Goal: Task Accomplishment & Management: Manage account settings

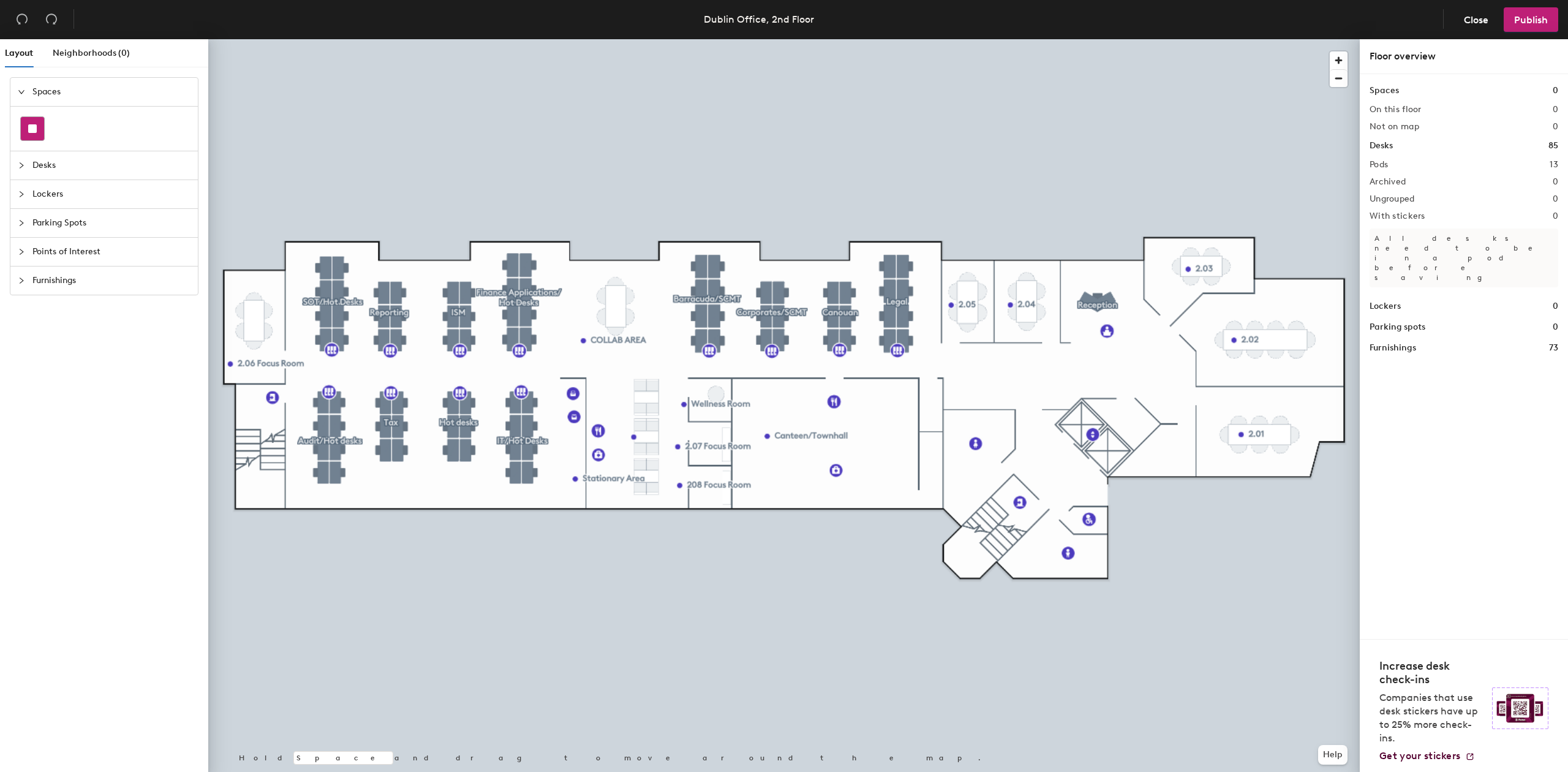
click at [37, 131] on div at bounding box center [32, 129] width 24 height 24
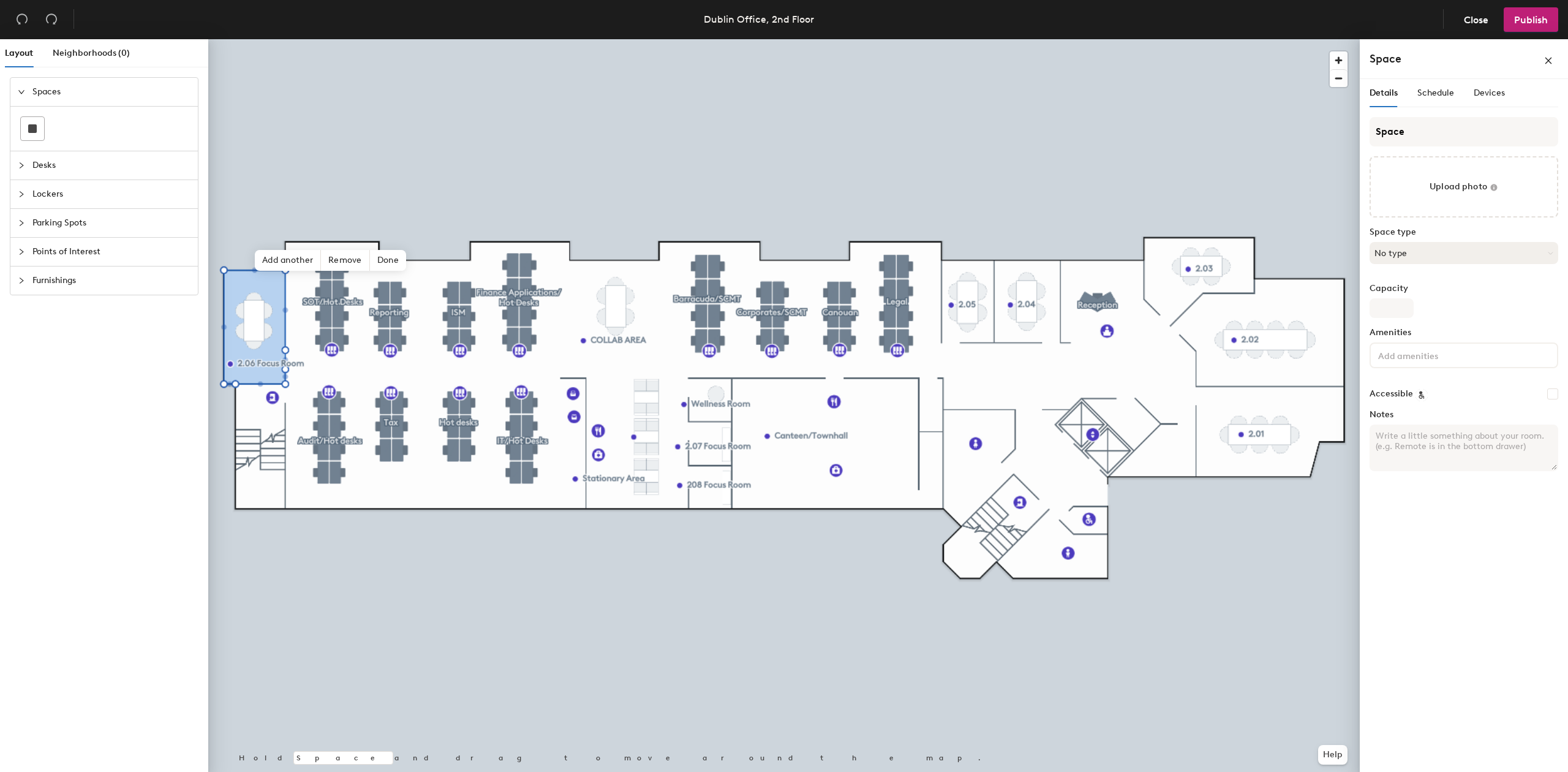
click at [1436, 258] on button "No type" at bounding box center [1464, 253] width 189 height 22
click at [1451, 503] on div "Study Room" at bounding box center [1464, 505] width 187 height 18
click at [1443, 93] on span "Schedule" at bounding box center [1435, 92] width 37 height 10
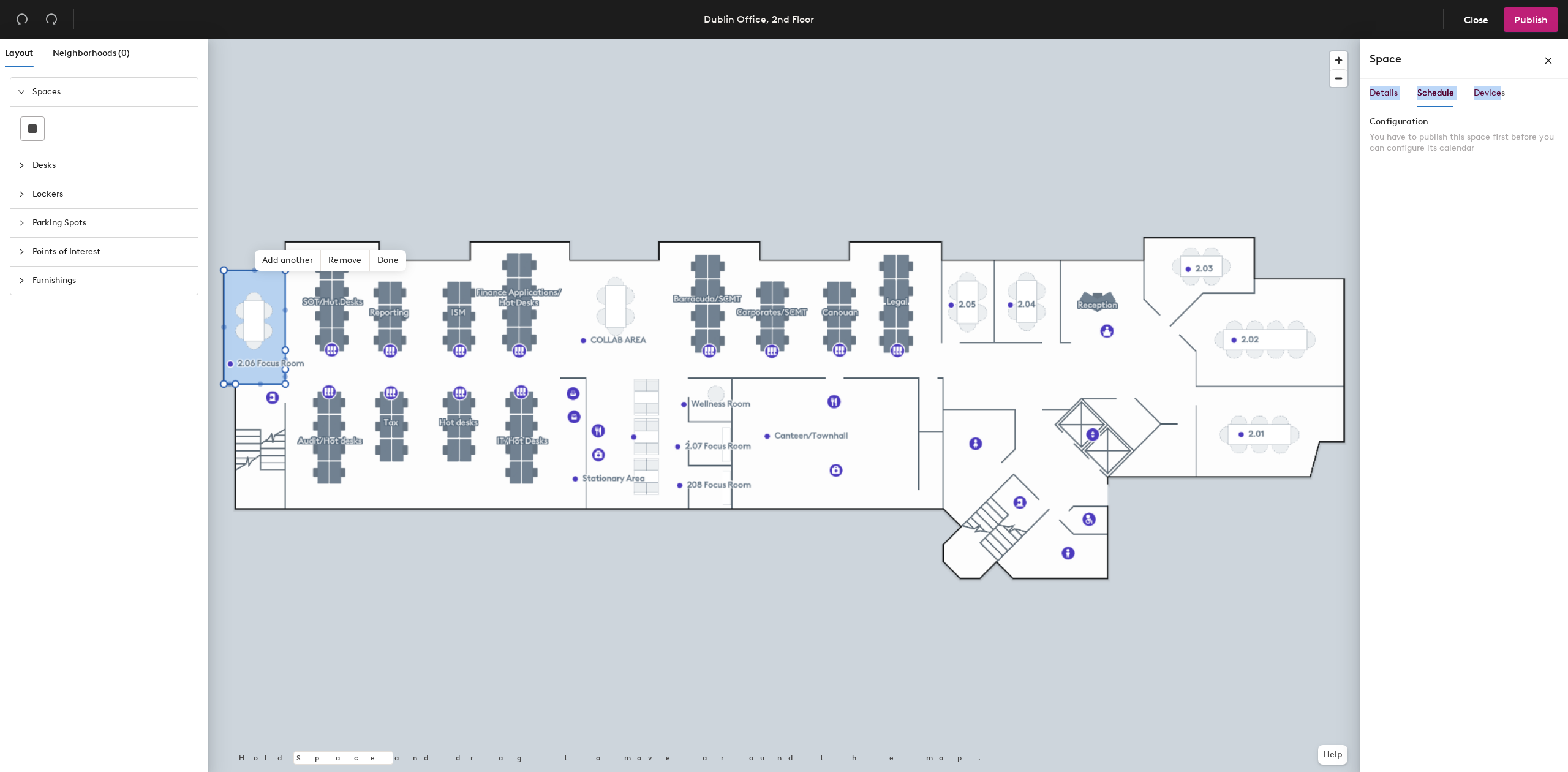
drag, startPoint x: 1498, startPoint y: 79, endPoint x: 1501, endPoint y: 90, distance: 11.4
click at [1501, 90] on div "Space Details Schedule Devices Configuration You have to publish this space fir…" at bounding box center [1464, 408] width 208 height 738
click at [1501, 90] on span "Devices" at bounding box center [1489, 92] width 31 height 10
click at [1375, 98] on div "Details" at bounding box center [1383, 93] width 28 height 13
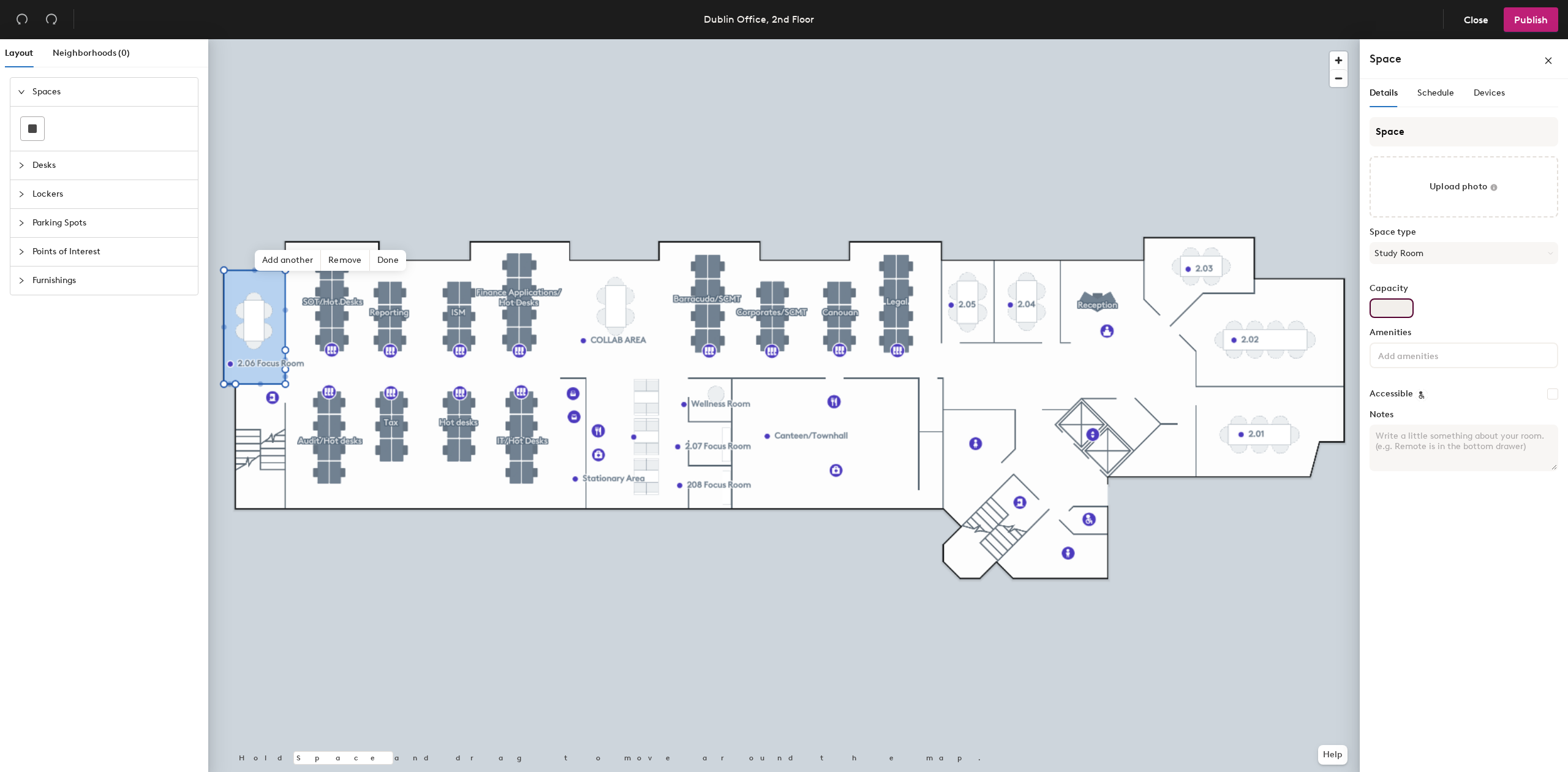
click at [1391, 317] on input "Capacity" at bounding box center [1391, 307] width 44 height 20
type input "6"
click at [1434, 434] on textarea "Notes" at bounding box center [1464, 448] width 189 height 47
click at [1416, 407] on div "Space Upload photo Space type Study Room Capacity 6 Amenities Accessible Notes" at bounding box center [1464, 299] width 189 height 364
click at [1414, 351] on input at bounding box center [1431, 355] width 111 height 15
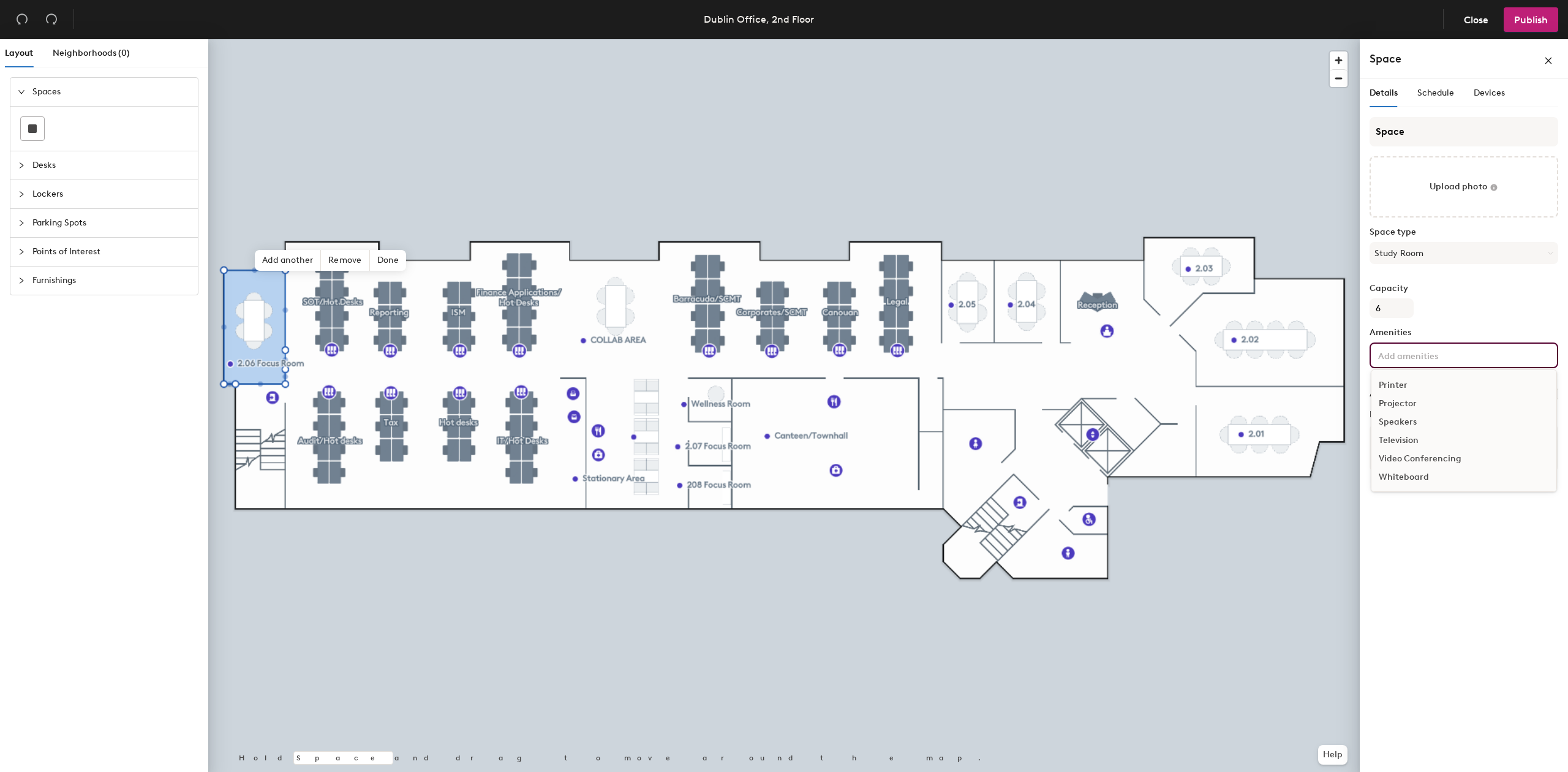
click at [1426, 477] on div "Whiteboard" at bounding box center [1464, 477] width 185 height 18
click at [1460, 642] on div "Details Schedule Devices Space Upload photo Space type Study Room Capacity 6 Am…" at bounding box center [1464, 427] width 208 height 698
click at [1517, 17] on span "Publish" at bounding box center [1531, 20] width 34 height 11
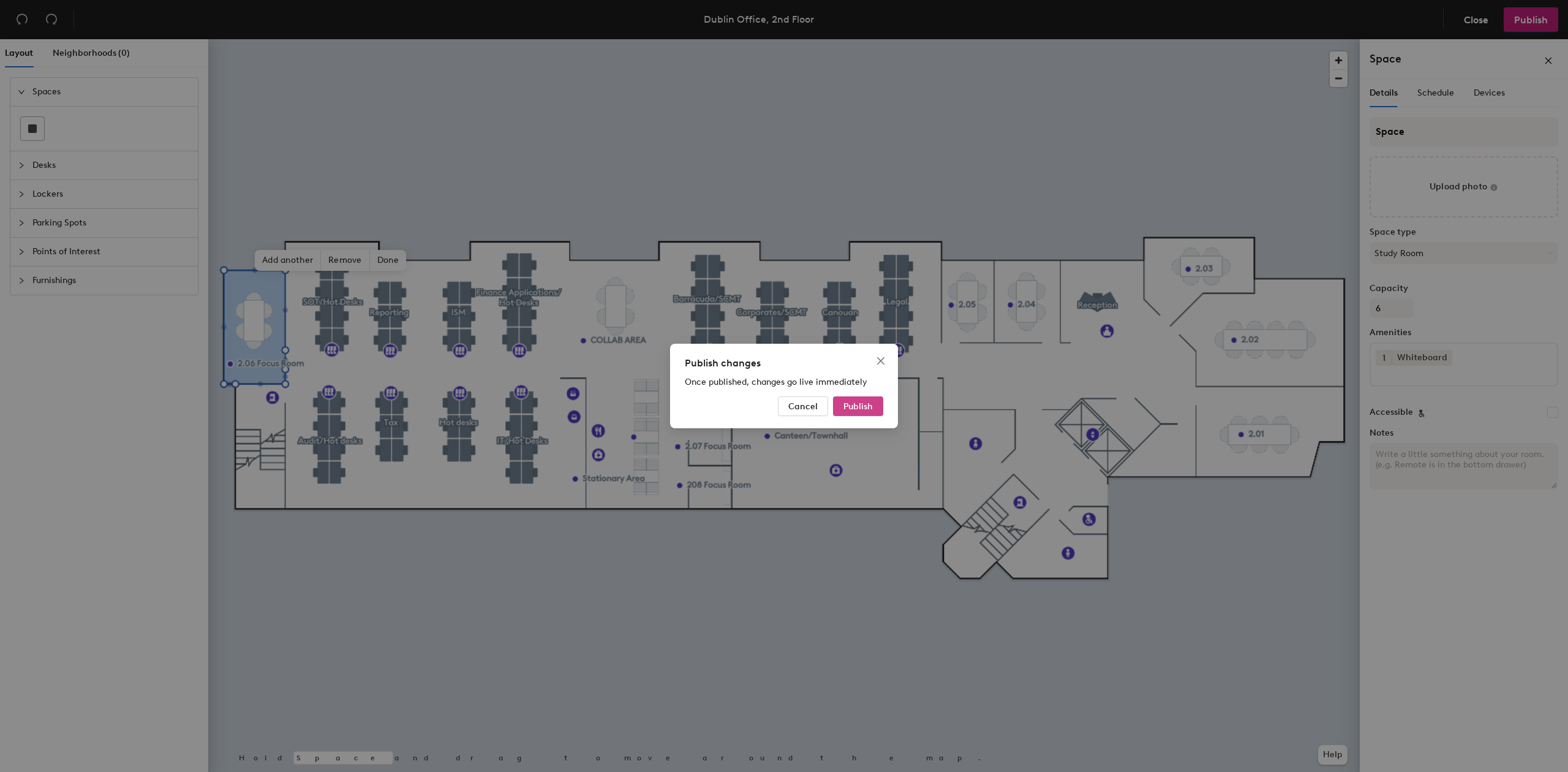
click at [868, 407] on span "Publish" at bounding box center [858, 406] width 30 height 10
